Goal: Task Accomplishment & Management: Manage account settings

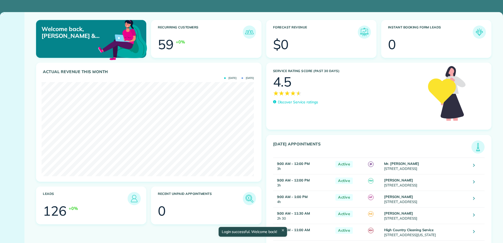
scroll to position [94, 212]
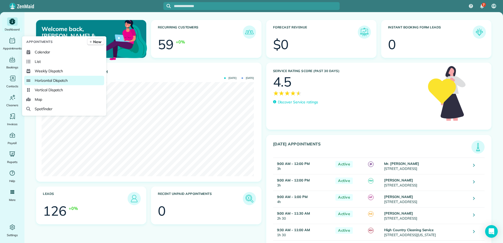
click at [49, 82] on span "Horizontal Dispatch" at bounding box center [51, 80] width 33 height 5
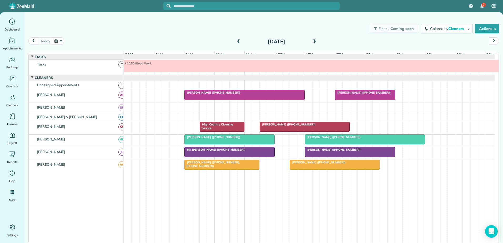
click at [313, 40] on span at bounding box center [314, 41] width 6 height 5
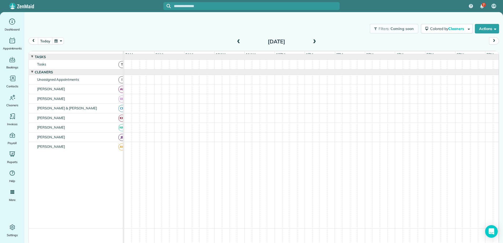
click at [313, 40] on span at bounding box center [314, 41] width 6 height 5
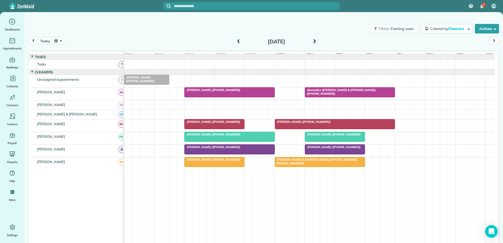
click at [313, 40] on span at bounding box center [314, 41] width 6 height 5
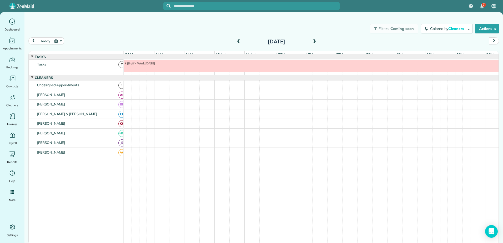
scroll to position [4, 0]
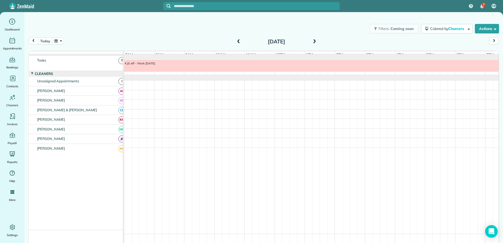
click at [314, 41] on span at bounding box center [314, 41] width 6 height 5
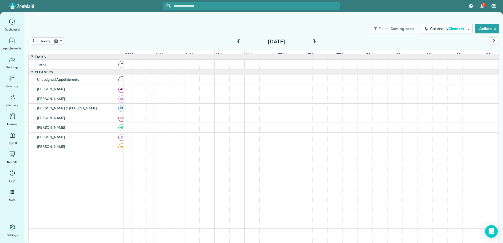
click at [239, 42] on span at bounding box center [239, 41] width 6 height 5
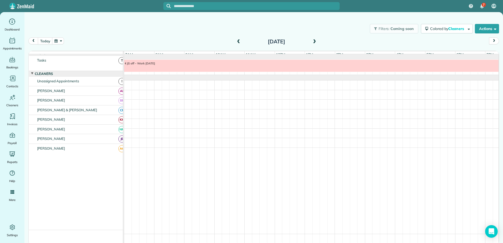
click at [239, 42] on span at bounding box center [239, 41] width 6 height 5
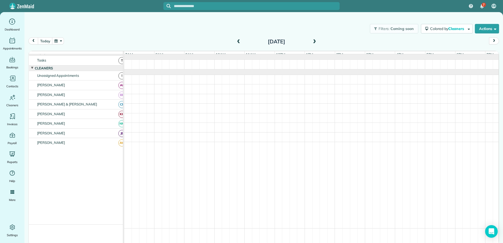
scroll to position [0, 0]
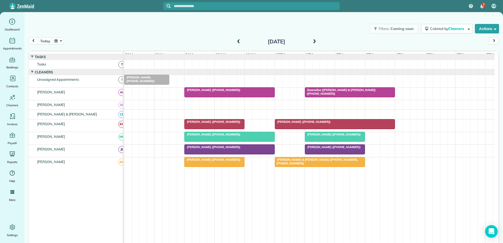
click at [315, 41] on span at bounding box center [314, 41] width 6 height 5
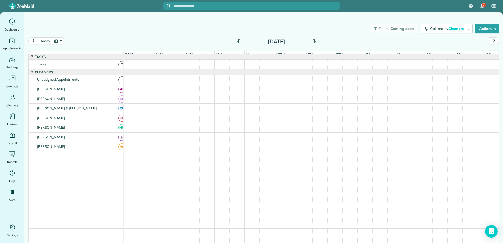
scroll to position [4, 0]
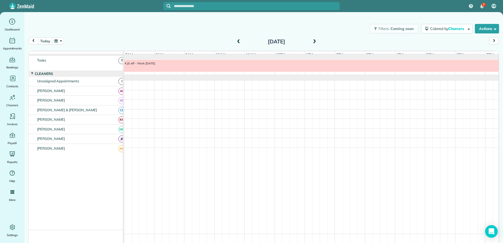
click at [315, 41] on span at bounding box center [314, 41] width 6 height 5
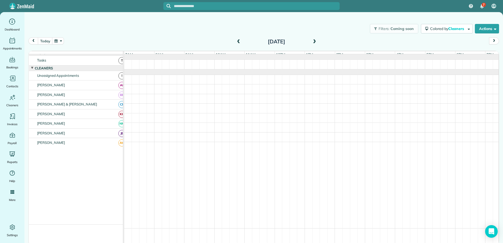
scroll to position [0, 0]
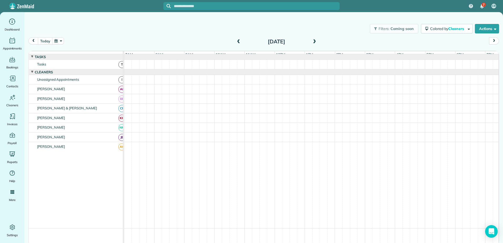
click at [238, 39] on span at bounding box center [239, 41] width 6 height 5
click at [238, 40] on span at bounding box center [239, 41] width 6 height 5
click at [314, 41] on span at bounding box center [314, 41] width 6 height 5
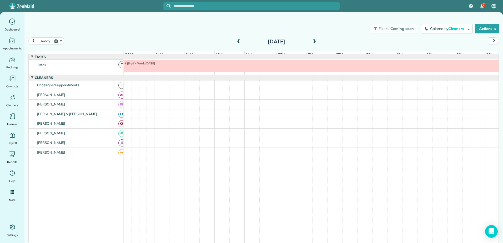
scroll to position [4, 0]
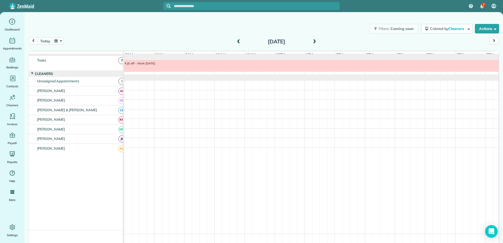
click at [314, 41] on span at bounding box center [314, 41] width 6 height 5
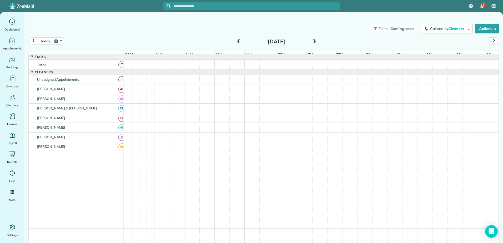
click at [237, 41] on span at bounding box center [239, 41] width 6 height 5
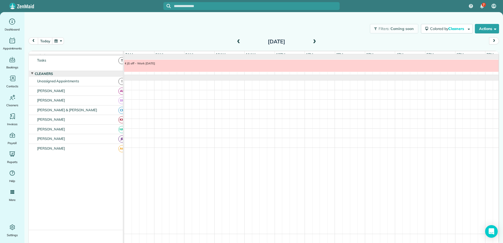
click at [237, 41] on span at bounding box center [239, 41] width 6 height 5
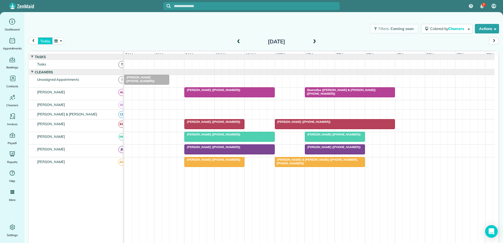
click at [41, 39] on button "today" at bounding box center [45, 40] width 14 height 7
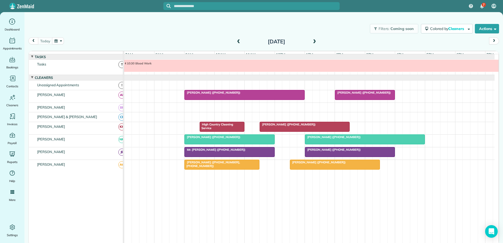
scroll to position [4, 0]
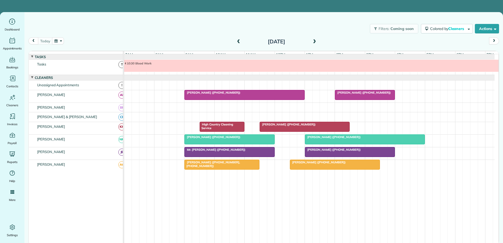
scroll to position [4, 0]
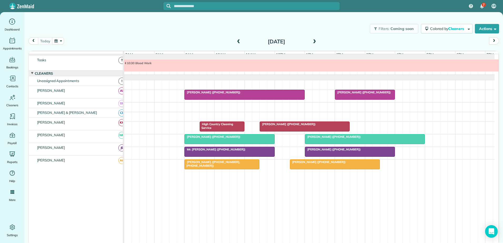
click at [237, 42] on span at bounding box center [239, 41] width 6 height 5
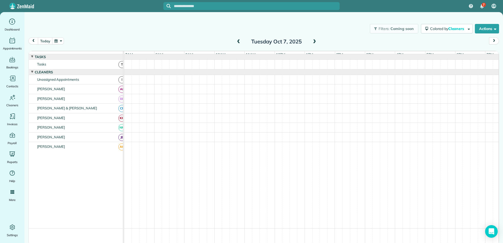
scroll to position [14, 0]
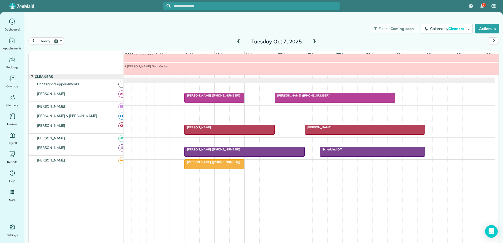
click at [316, 98] on div at bounding box center [335, 97] width 120 height 9
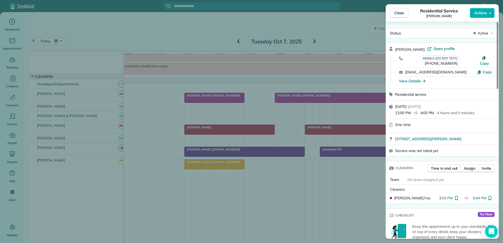
click at [226, 99] on div "Close Residential Service [PERSON_NAME] Actions Status Active [PERSON_NAME] · O…" at bounding box center [251, 121] width 503 height 243
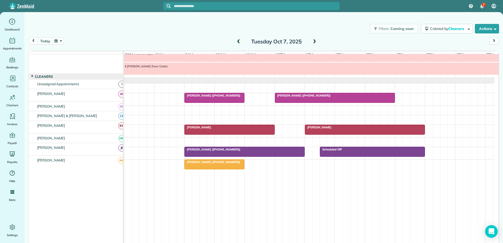
click at [226, 99] on div at bounding box center [214, 97] width 59 height 9
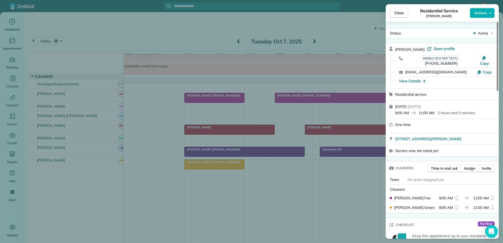
click at [226, 99] on div "Close Residential Service [PERSON_NAME] Actions Status Active [PERSON_NAME] · O…" at bounding box center [251, 121] width 503 height 243
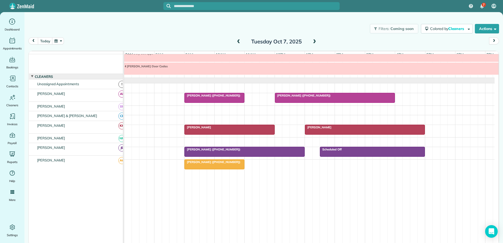
click at [318, 95] on span "[PERSON_NAME] ([PHONE_NUMBER])" at bounding box center [303, 96] width 56 height 4
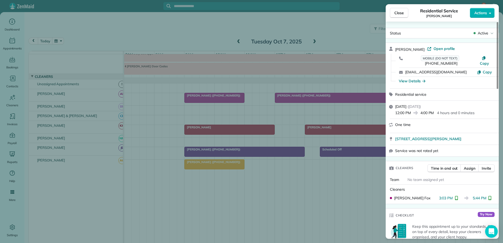
click at [313, 100] on div "Close Residential Service [PERSON_NAME] Actions Status Active [PERSON_NAME] · O…" at bounding box center [251, 121] width 503 height 243
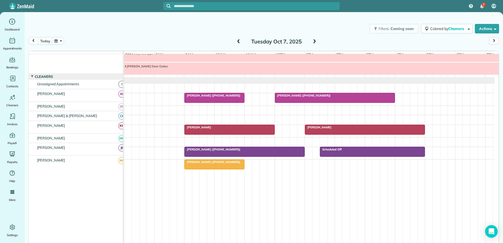
click at [209, 98] on div at bounding box center [214, 97] width 59 height 9
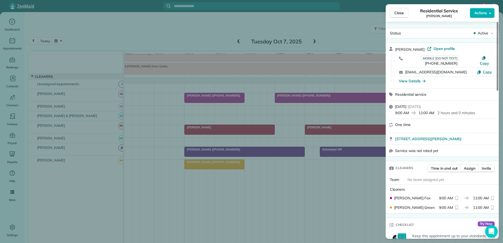
click at [211, 96] on div "Close Residential Service [PERSON_NAME] Actions Status Active [PERSON_NAME] · O…" at bounding box center [251, 121] width 503 height 243
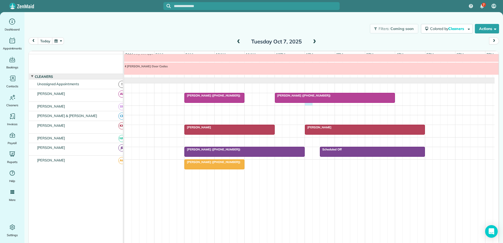
click at [305, 103] on div "[PERSON_NAME] ([PHONE_NUMBER]) [PERSON_NAME] ([PHONE_NUMBER])" at bounding box center [309, 99] width 370 height 12
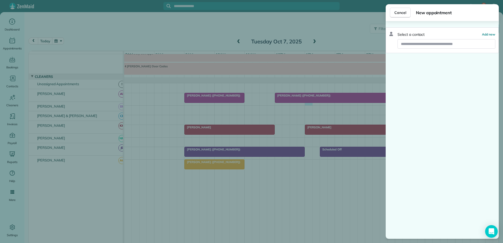
click at [307, 100] on div "Cancel New appointment Select a contact Add new" at bounding box center [251, 121] width 503 height 243
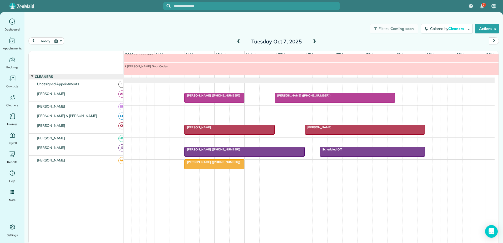
click at [308, 98] on div at bounding box center [335, 97] width 120 height 9
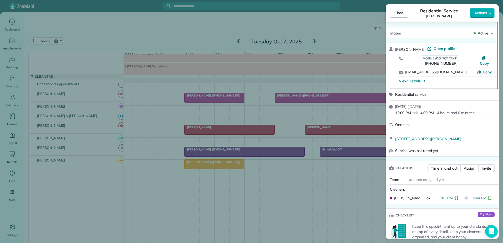
click at [308, 98] on div "Close Residential Service [PERSON_NAME] Actions Status Active [PERSON_NAME] · O…" at bounding box center [251, 121] width 503 height 243
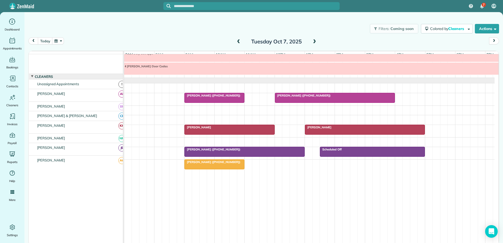
click at [308, 98] on div at bounding box center [335, 97] width 120 height 9
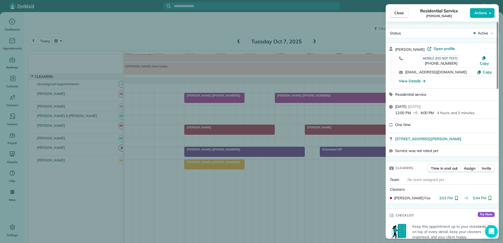
click at [293, 98] on div "Close Residential Service [PERSON_NAME] Actions Status Active [PERSON_NAME] · O…" at bounding box center [251, 121] width 503 height 243
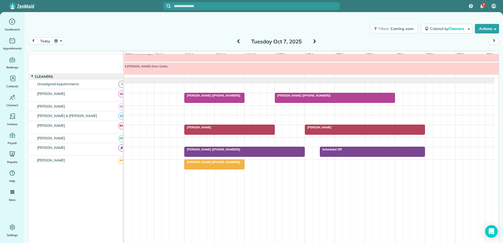
click at [200, 97] on span "[PERSON_NAME] ([PHONE_NUMBER])" at bounding box center [212, 96] width 56 height 4
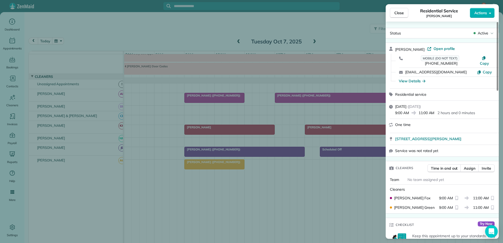
click at [265, 163] on div "Close Residential Service [PERSON_NAME] Actions Status Active [PERSON_NAME] · O…" at bounding box center [251, 121] width 503 height 243
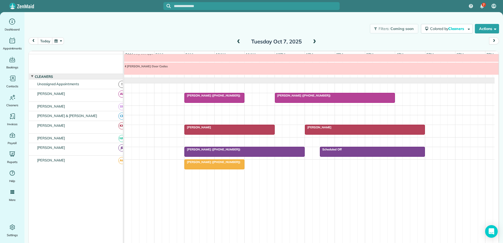
click at [342, 129] on div at bounding box center [365, 129] width 120 height 9
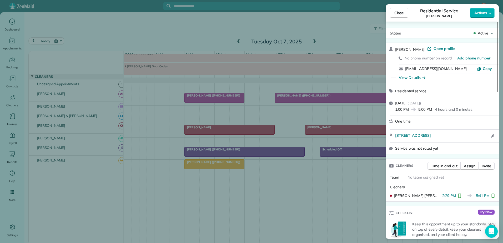
click at [342, 129] on div "Close Residential Service [PERSON_NAME] Actions Status Active [PERSON_NAME] · O…" at bounding box center [251, 121] width 503 height 243
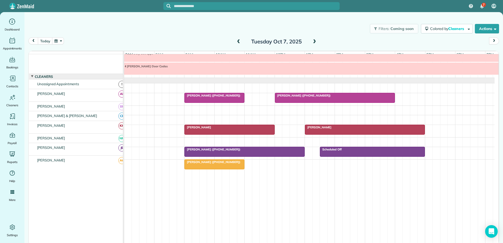
click at [236, 131] on div at bounding box center [229, 129] width 89 height 9
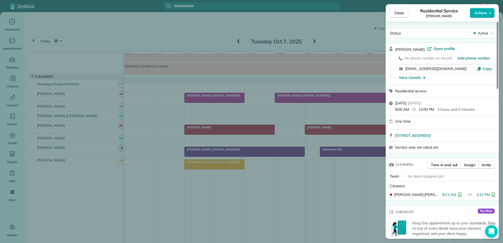
click at [235, 131] on div "Close Residential Service [PERSON_NAME] Actions Status Active [PERSON_NAME] · O…" at bounding box center [251, 121] width 503 height 243
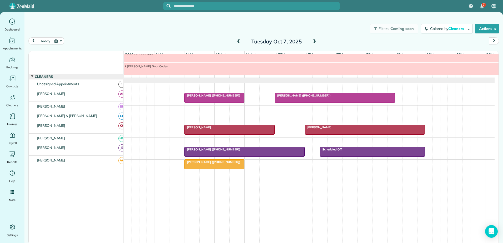
click at [283, 153] on div at bounding box center [245, 151] width 120 height 9
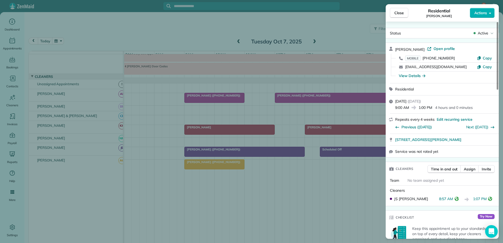
click at [283, 153] on div "Close Residential [PERSON_NAME] Actions Status Active [PERSON_NAME] · Open prof…" at bounding box center [251, 121] width 503 height 243
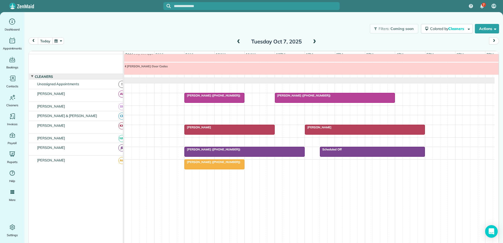
click at [43, 42] on button "today" at bounding box center [45, 40] width 14 height 7
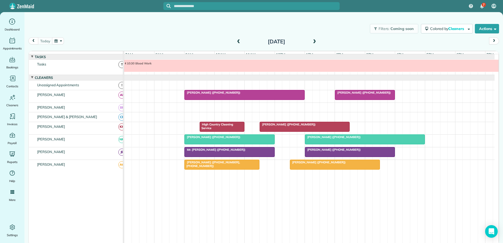
scroll to position [4, 0]
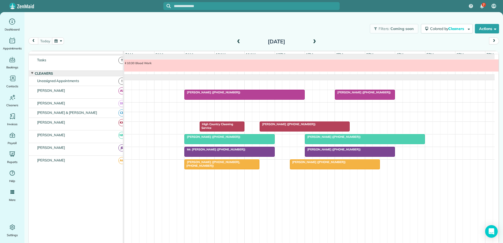
click at [211, 138] on span "[PERSON_NAME] ([PHONE_NUMBER])" at bounding box center [212, 137] width 56 height 4
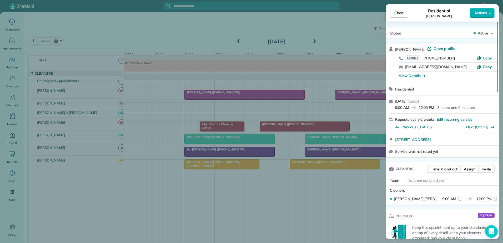
click at [224, 137] on div "Close Residential [PERSON_NAME] Actions Status Active [PERSON_NAME] · Open prof…" at bounding box center [251, 121] width 503 height 243
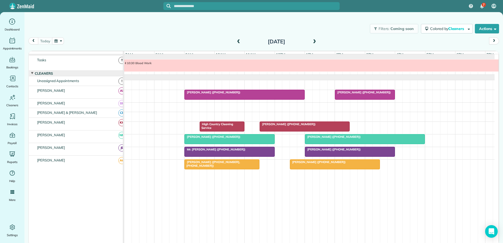
click at [206, 140] on div at bounding box center [229, 138] width 89 height 9
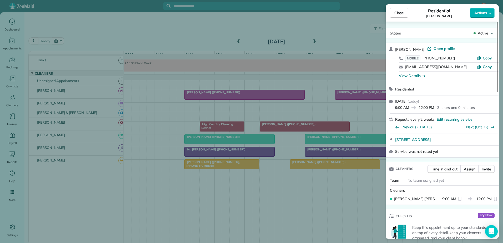
click at [206, 140] on div "Close Residential [PERSON_NAME] Actions Status Active [PERSON_NAME] · Open prof…" at bounding box center [251, 121] width 503 height 243
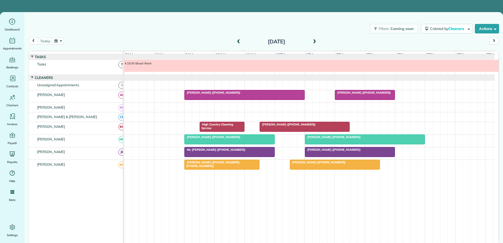
scroll to position [4, 0]
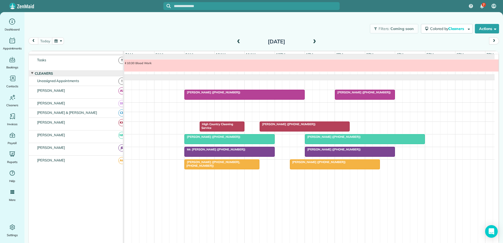
click at [192, 138] on span "[PERSON_NAME] ([PHONE_NUMBER])" at bounding box center [212, 137] width 56 height 4
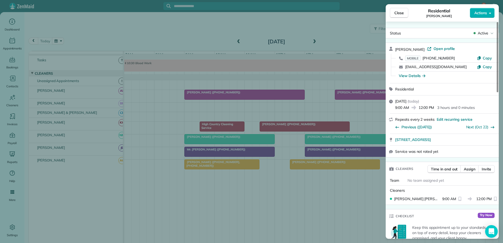
click at [192, 138] on div "Close Residential [PERSON_NAME] Actions Status Active [PERSON_NAME] · Open prof…" at bounding box center [251, 121] width 503 height 243
